Goal: Task Accomplishment & Management: Use online tool/utility

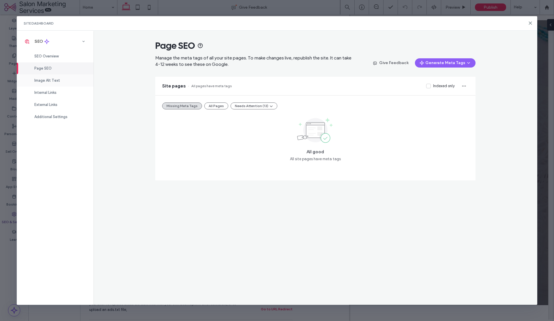
click at [37, 81] on span "Image Alt Text" at bounding box center [47, 80] width 26 height 4
click at [530, 23] on use at bounding box center [530, 23] width 3 height 3
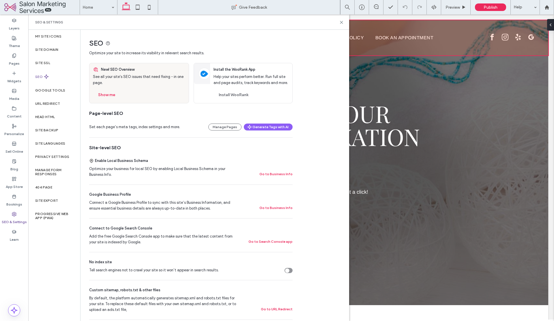
drag, startPoint x: 530, startPoint y: 22, endPoint x: 557, endPoint y: 38, distance: 30.8
click at [530, 22] on div at bounding box center [291, 37] width 514 height 35
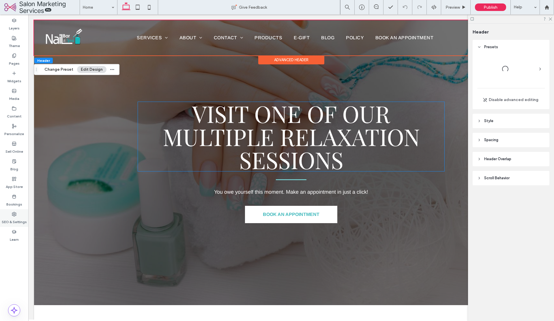
click at [14, 205] on label "Bookings" at bounding box center [14, 203] width 16 height 8
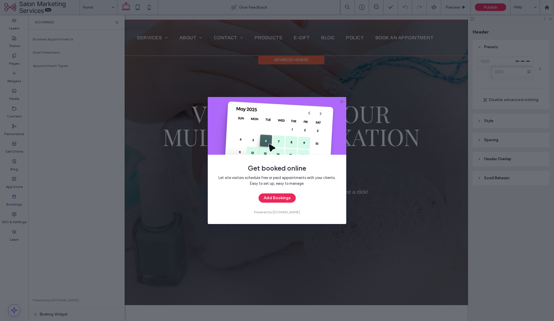
click at [344, 100] on div "Get booked online Let site visitors schedule free or paid appointments with you…" at bounding box center [277, 160] width 139 height 127
click at [343, 101] on icon at bounding box center [341, 101] width 5 height 5
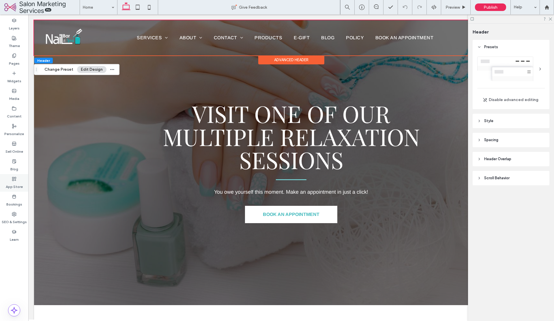
click at [12, 187] on label "App Store" at bounding box center [14, 185] width 17 height 8
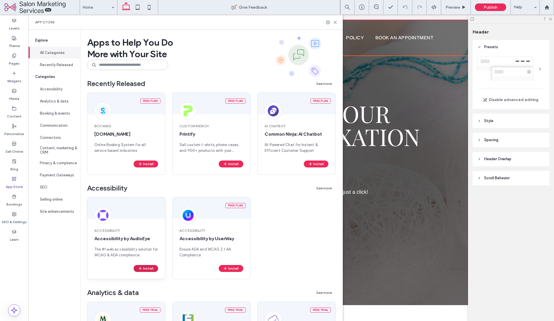
click at [148, 266] on button "Install" at bounding box center [146, 268] width 25 height 7
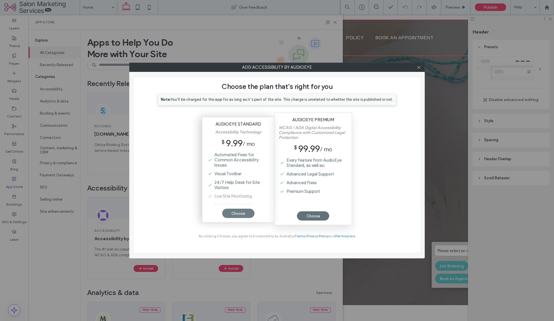
click at [233, 209] on div "Choose" at bounding box center [238, 213] width 32 height 9
click at [240, 216] on div "Choose" at bounding box center [238, 213] width 32 height 9
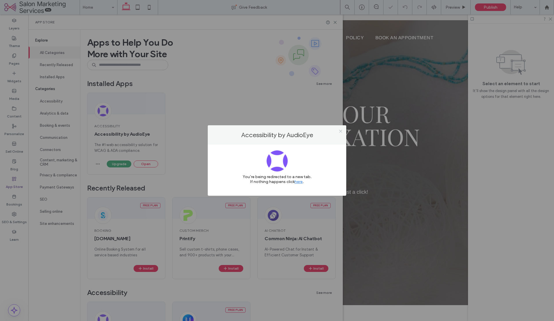
click at [340, 132] on icon at bounding box center [341, 131] width 4 height 4
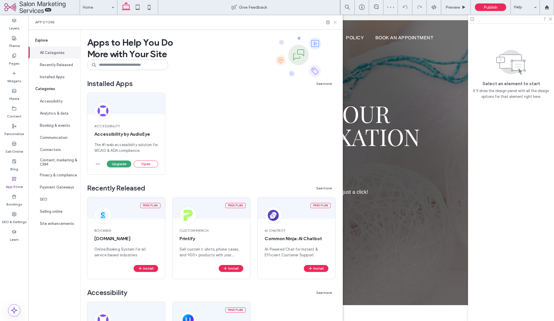
click at [337, 20] on icon at bounding box center [335, 22] width 4 height 4
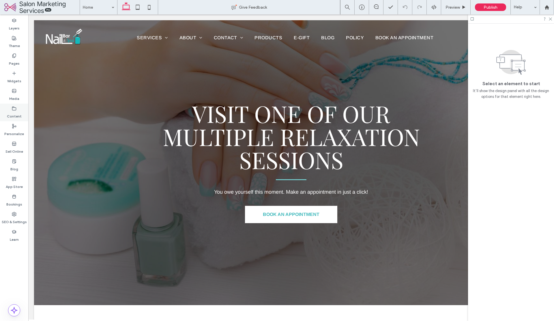
click at [13, 115] on label "Content" at bounding box center [14, 115] width 15 height 8
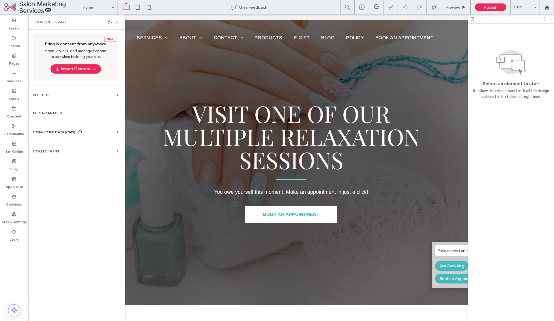
click at [57, 133] on span "CONNECTED DATA (CMS)" at bounding box center [54, 132] width 42 height 6
click at [52, 147] on label "Business Info" at bounding box center [77, 146] width 79 height 4
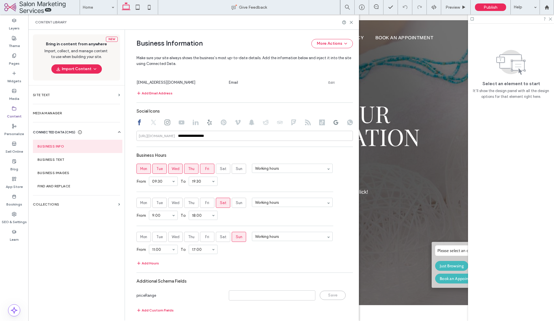
scroll to position [306, 0]
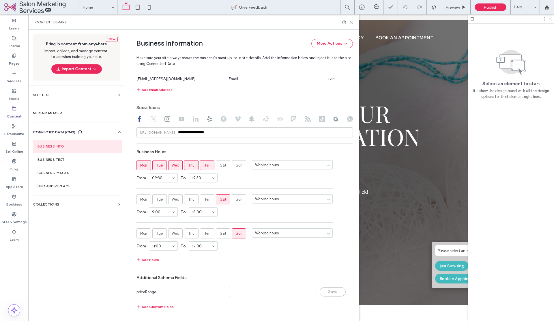
click at [351, 23] on use at bounding box center [351, 22] width 3 height 3
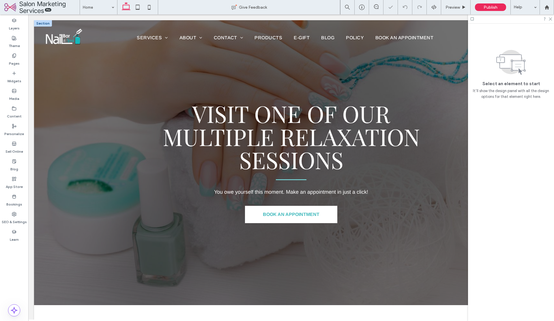
scroll to position [0, 0]
click at [16, 167] on label "Blog" at bounding box center [14, 168] width 8 height 8
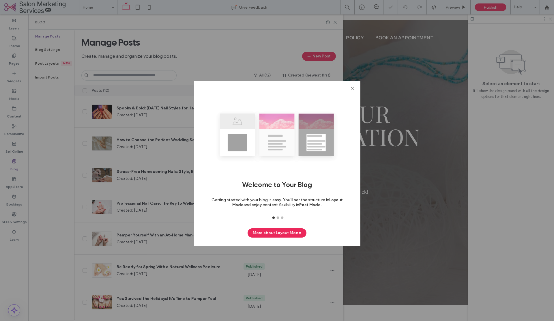
click at [352, 88] on icon at bounding box center [352, 88] width 4 height 4
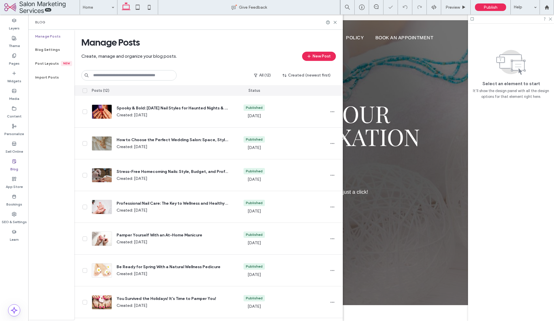
click at [352, 88] on icon at bounding box center [352, 88] width 4 height 4
click at [335, 22] on use at bounding box center [335, 22] width 3 height 3
